Goal: Information Seeking & Learning: Learn about a topic

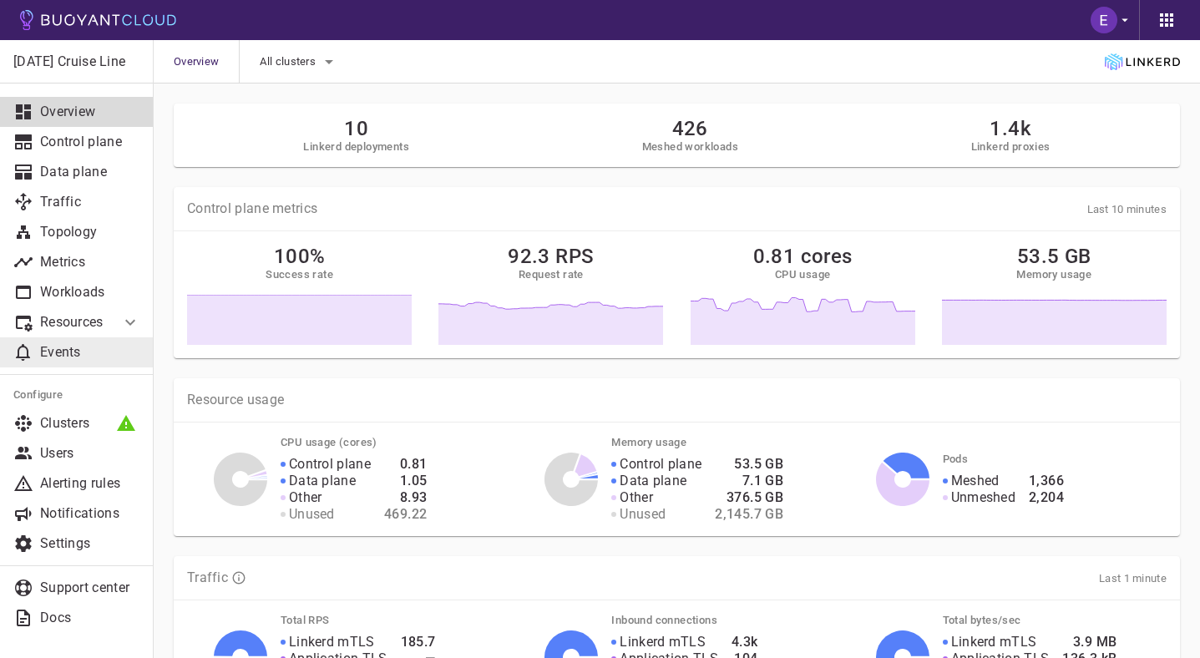
click at [96, 354] on p "Events" at bounding box center [90, 352] width 100 height 17
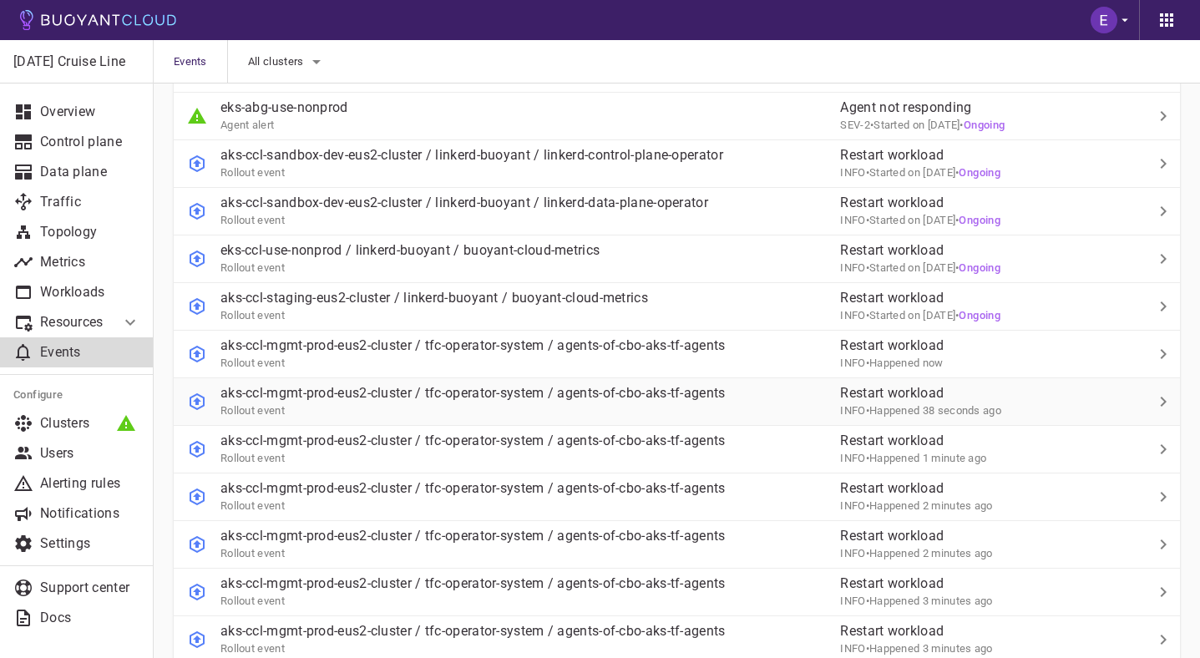
scroll to position [315, 0]
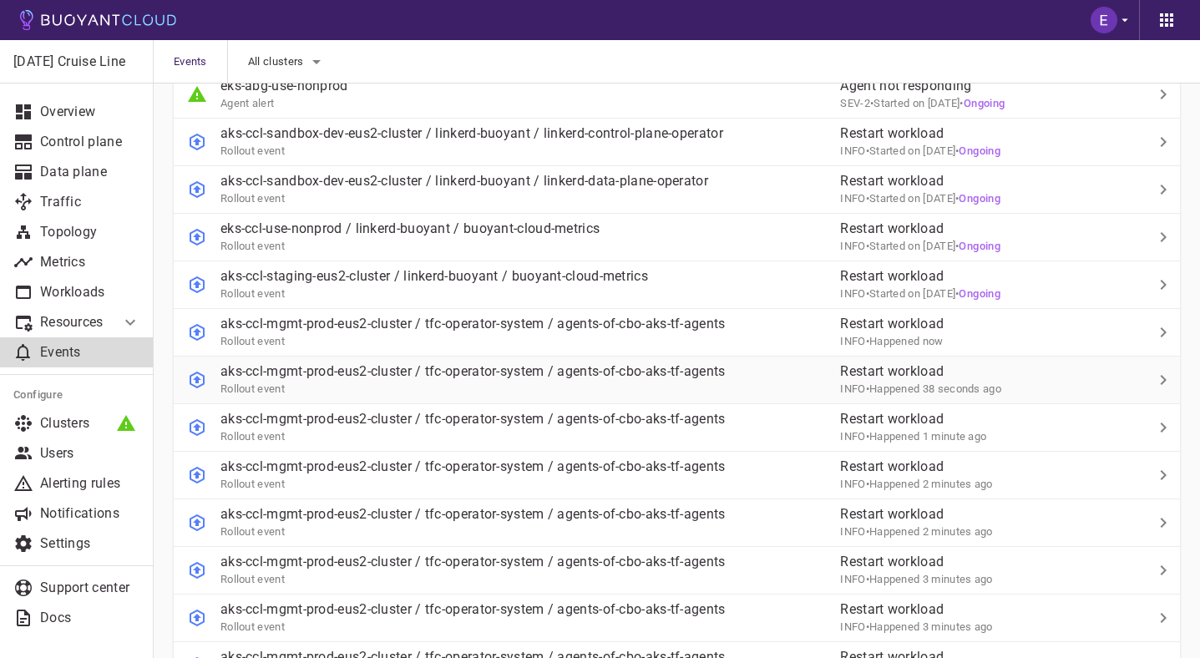
click at [583, 397] on td "aks-ccl-mgmt-prod-eus2-cluster / tfc-operator-system / agents-of-cbo-aks-tf-age…" at bounding box center [500, 381] width 653 height 48
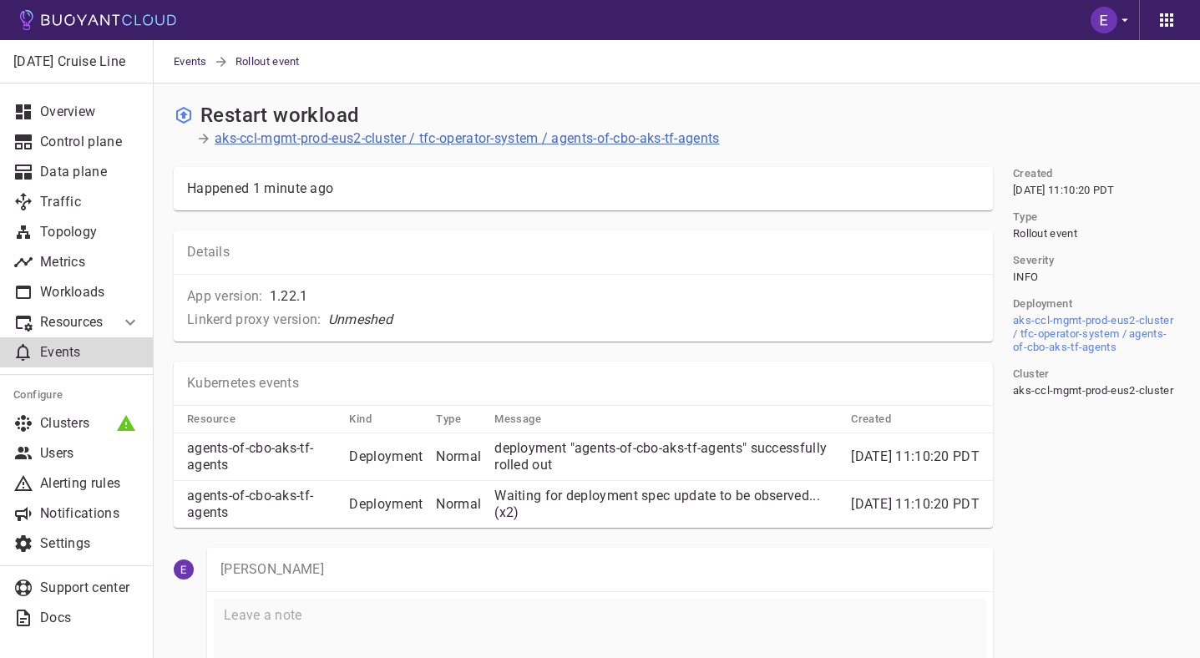
click at [585, 138] on p "aks-ccl-mgmt-prod-eus2-cluster / tfc-operator-system / agents-of-cbo-aks-tf-age…" at bounding box center [467, 138] width 505 height 17
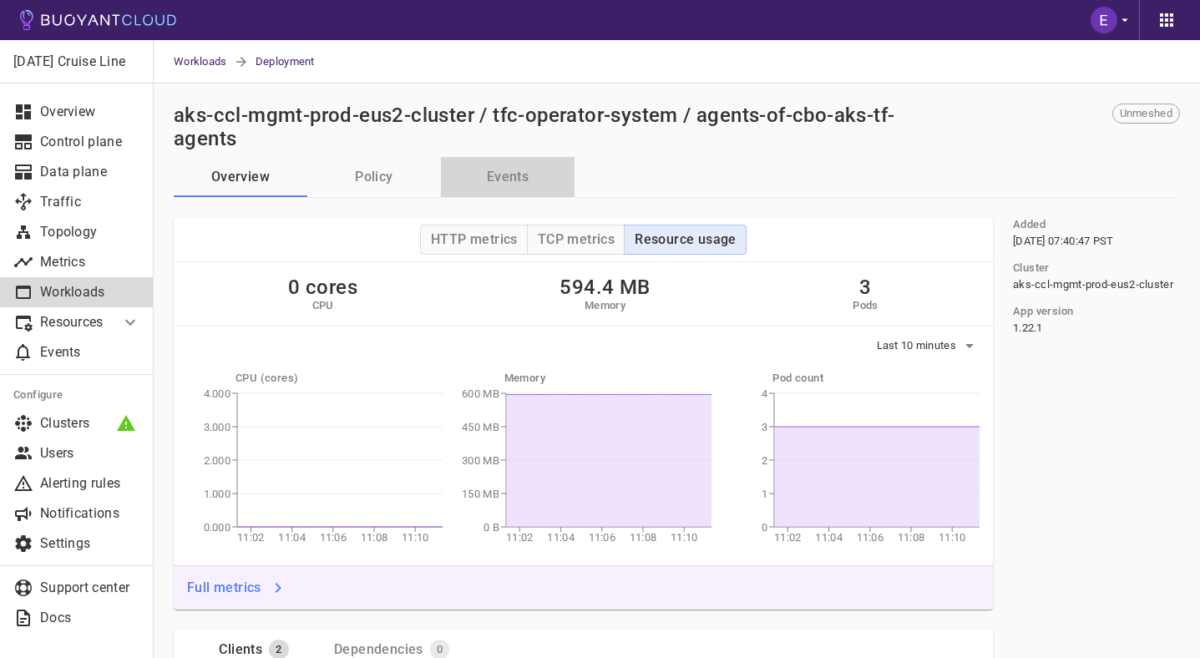
click at [500, 163] on button "Events" at bounding box center [508, 177] width 134 height 40
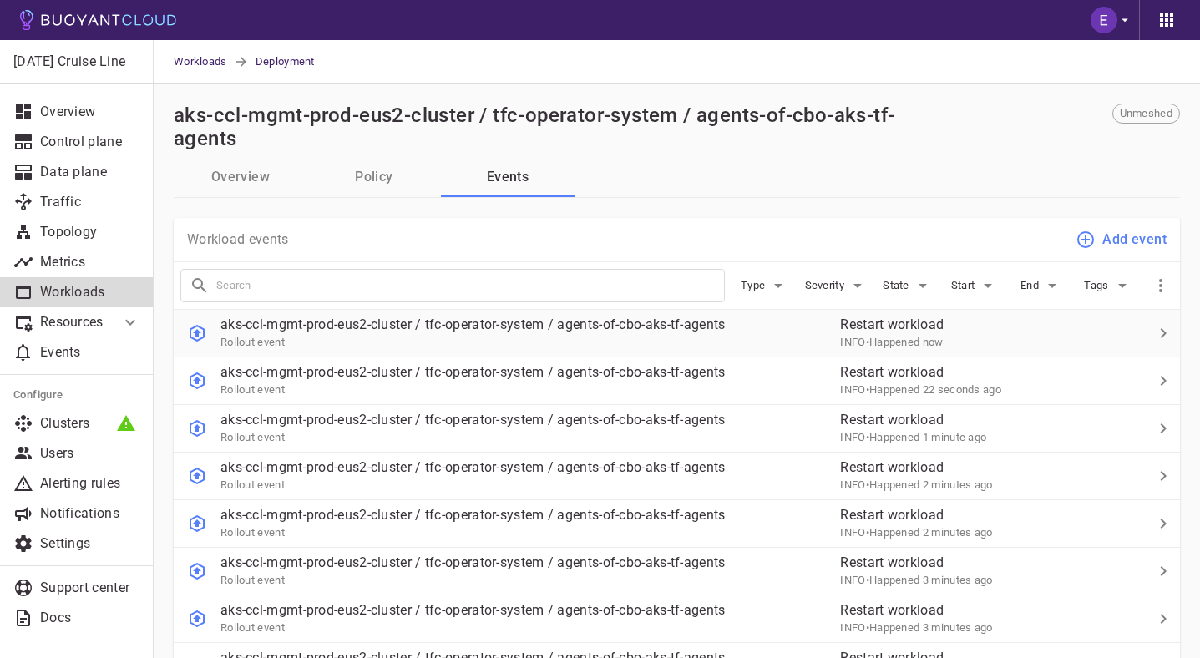
click at [597, 336] on div "Rollout event" at bounding box center [473, 341] width 505 height 17
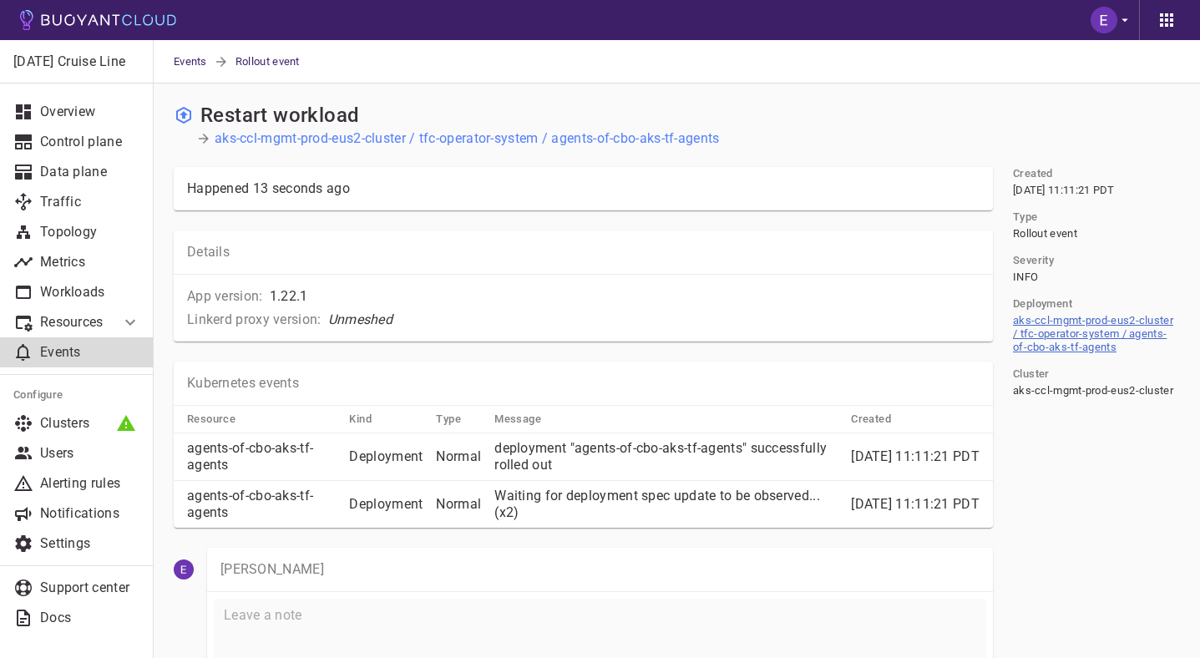
click at [1088, 345] on link "aks-ccl-mgmt-prod-eus2-cluster / tfc-operator-system / agents-of-cbo-aks-tf-age…" at bounding box center [1093, 333] width 160 height 39
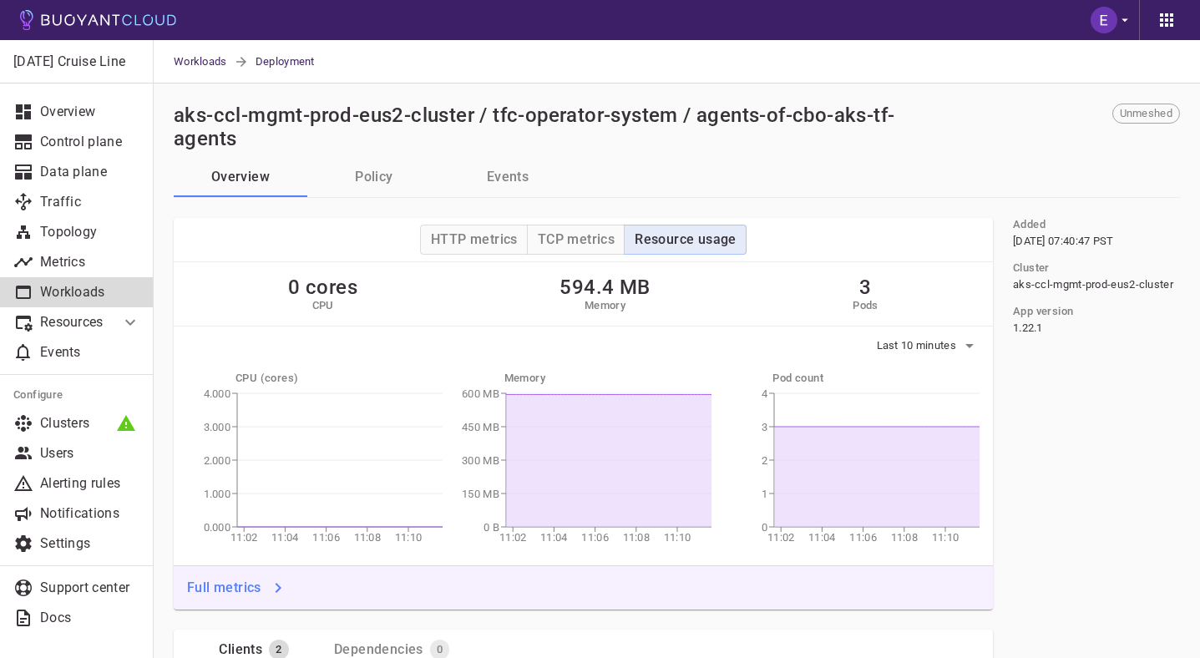
click at [497, 169] on button "Events" at bounding box center [508, 177] width 134 height 40
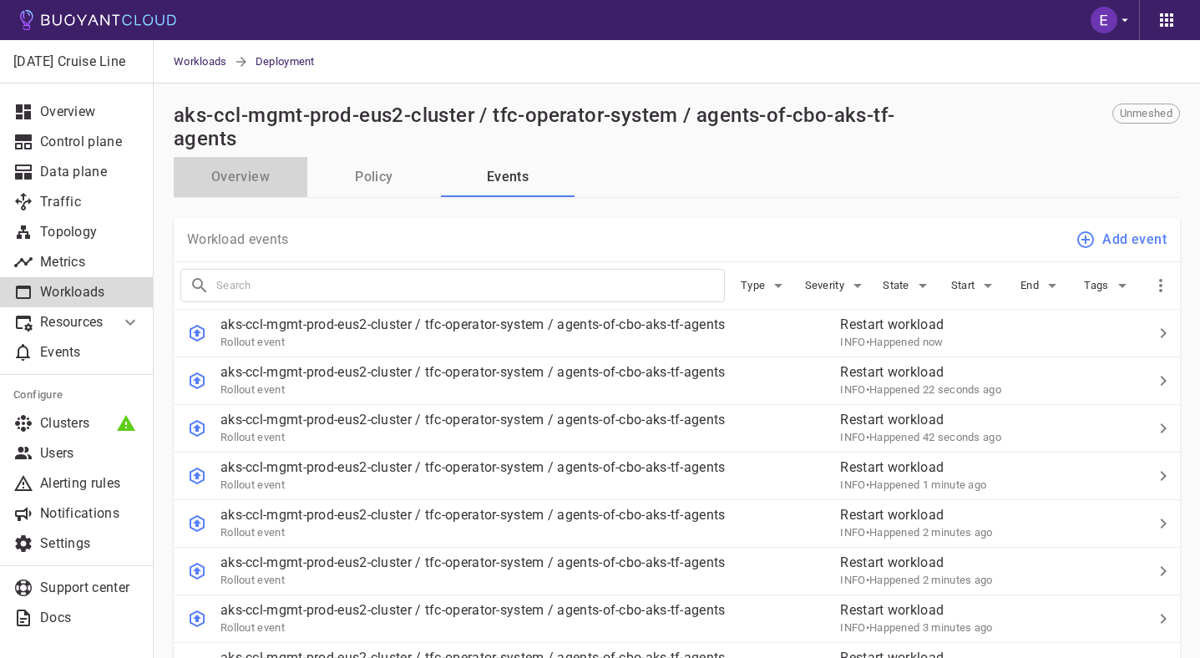
click at [238, 176] on button "Overview" at bounding box center [241, 177] width 134 height 40
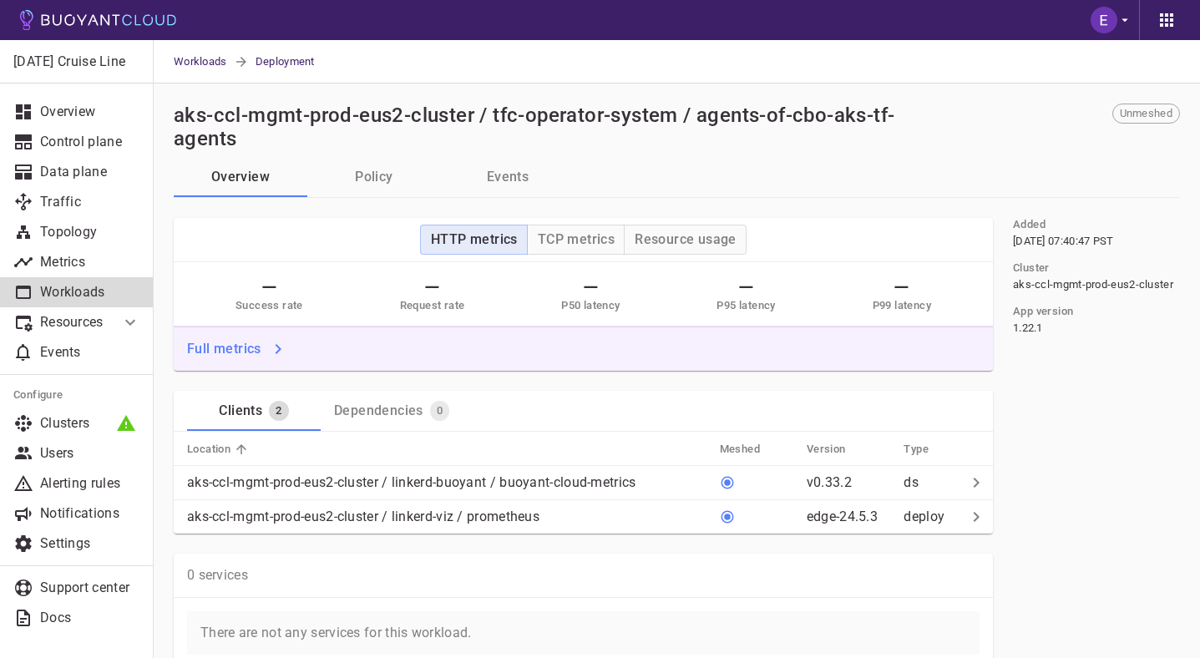
click at [290, 109] on h2 "aks-ccl-mgmt-prod-eus2-cluster / tfc-operator-system / agents-of-cbo-aks-tf-age…" at bounding box center [542, 127] width 736 height 47
click at [327, 123] on h2 "aks-ccl-mgmt-prod-eus2-cluster / tfc-operator-system / agents-of-cbo-aks-tf-age…" at bounding box center [542, 127] width 736 height 47
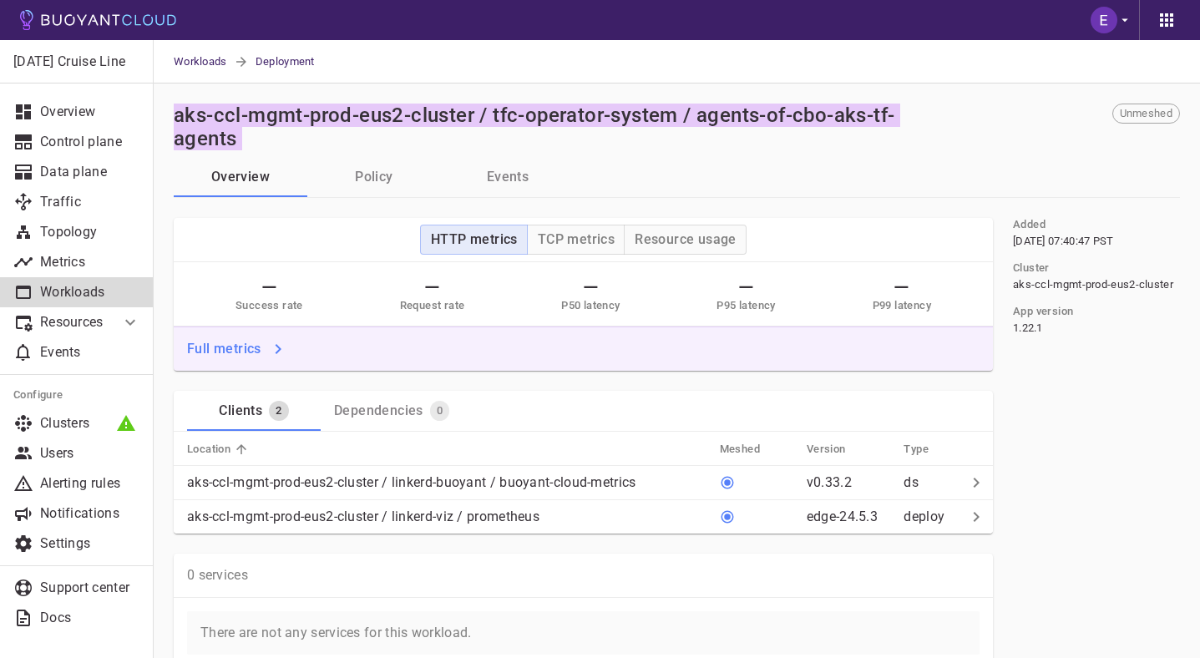
click at [327, 123] on h2 "aks-ccl-mgmt-prod-eus2-cluster / tfc-operator-system / agents-of-cbo-aks-tf-age…" at bounding box center [542, 127] width 736 height 47
click at [337, 122] on h2 "aks-ccl-mgmt-prod-eus2-cluster / tfc-operator-system / agents-of-cbo-aks-tf-age…" at bounding box center [542, 127] width 736 height 47
